Goal: Find contact information: Find contact information

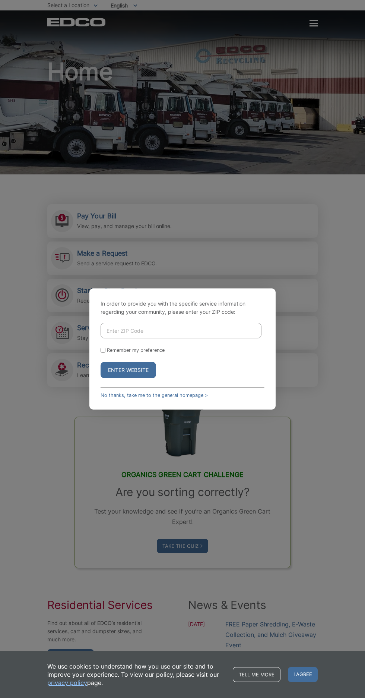
click at [244, 338] on input "Enter ZIP Code" at bounding box center [181, 331] width 161 height 16
click at [148, 378] on button "Enter Website" at bounding box center [129, 370] width 56 height 16
click at [127, 338] on input "9221" at bounding box center [181, 331] width 161 height 16
type input "92021"
click at [153, 378] on button "Enter Website" at bounding box center [129, 370] width 56 height 16
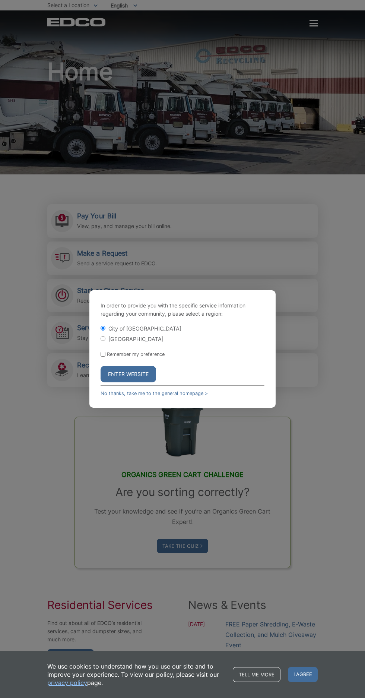
click at [142, 382] on button "Enter Website" at bounding box center [129, 374] width 56 height 16
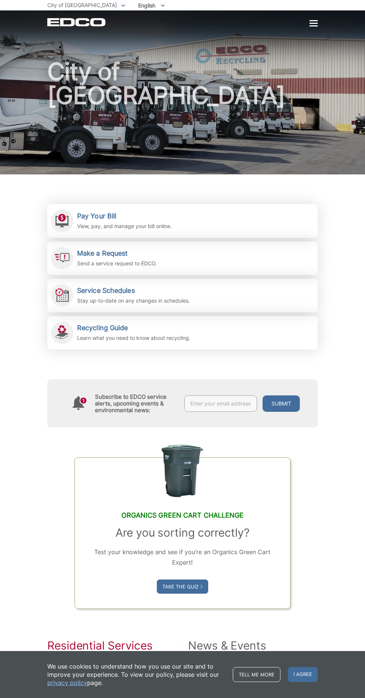
click at [313, 23] on div at bounding box center [314, 23] width 8 height 1
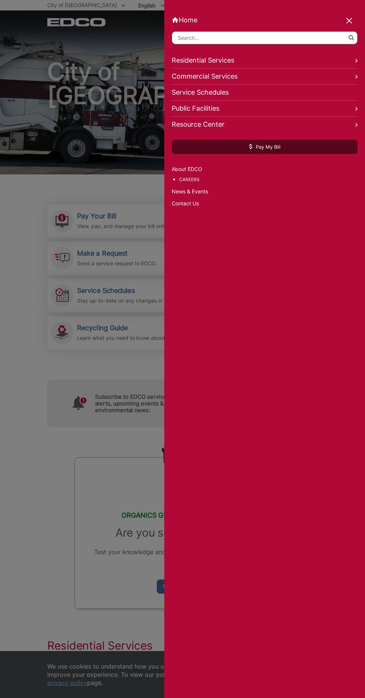
click at [347, 60] on link "Residential Services" at bounding box center [265, 61] width 186 height 16
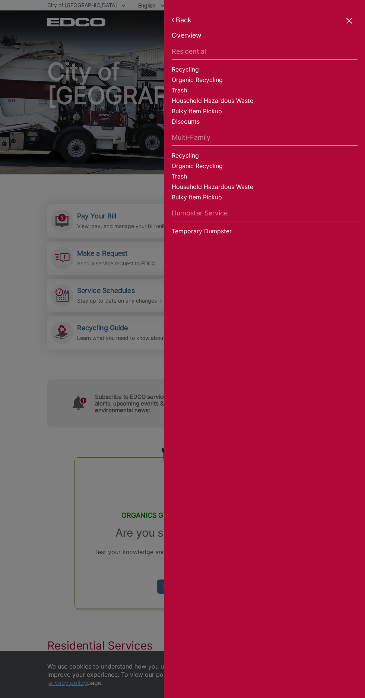
click at [242, 237] on link "Temporary Dumpster" at bounding box center [265, 232] width 186 height 10
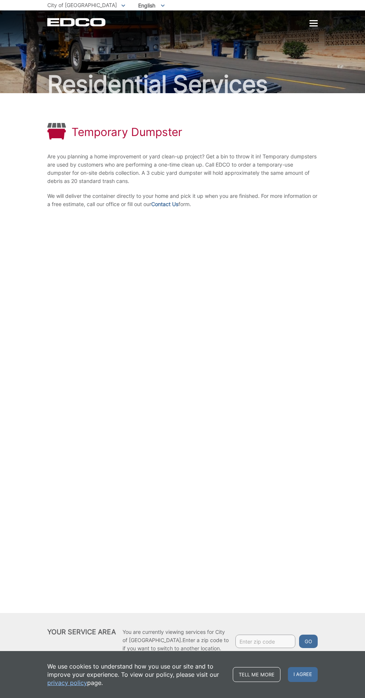
click at [178, 208] on link "Contact Us" at bounding box center [164, 204] width 27 height 8
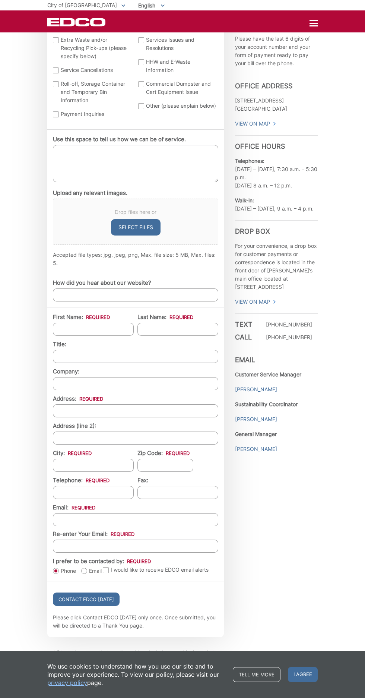
scroll to position [352, 0]
